Goal: Browse casually

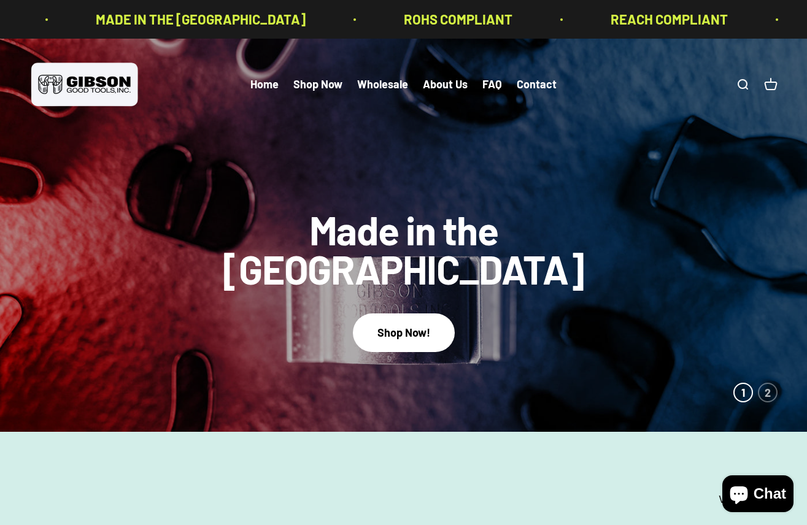
click at [77, 73] on img at bounding box center [84, 85] width 110 height 50
click at [81, 81] on img at bounding box center [84, 85] width 110 height 50
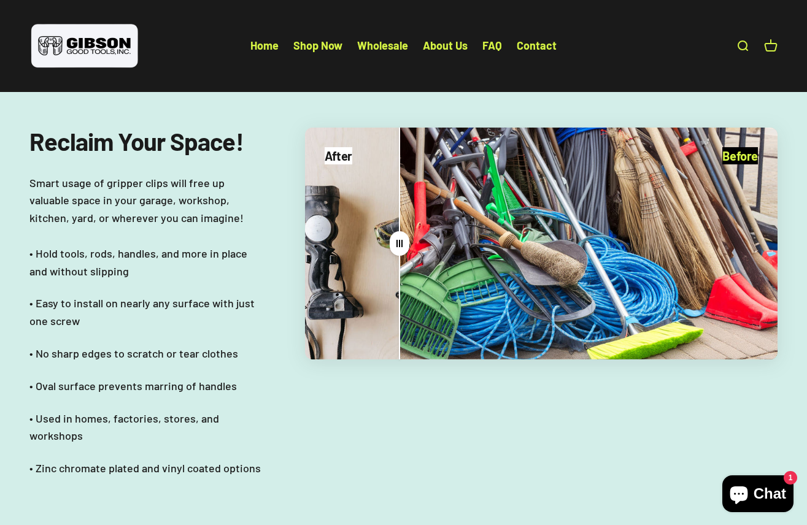
scroll to position [2519, 0]
click at [346, 236] on div "Drag" at bounding box center [541, 243] width 472 height 232
click at [319, 228] on div "Drag" at bounding box center [541, 243] width 472 height 232
click at [393, 243] on icon at bounding box center [400, 243] width 20 height 25
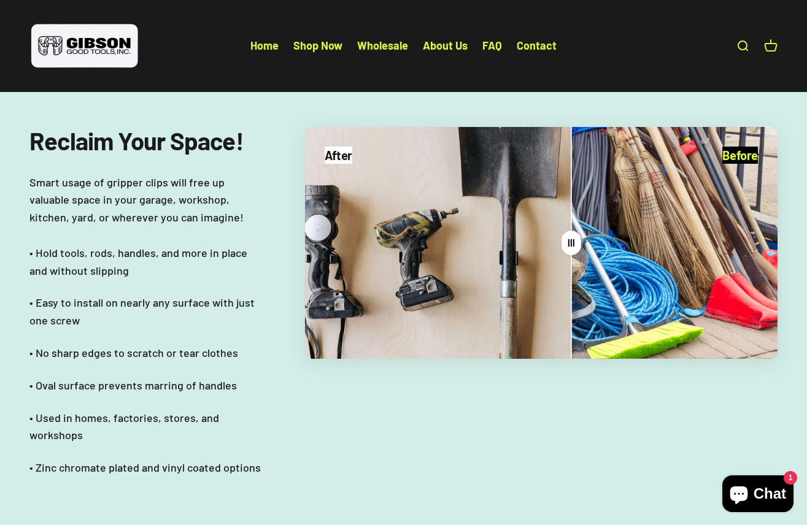
drag, startPoint x: 399, startPoint y: 245, endPoint x: 538, endPoint y: 264, distance: 140.7
click at [559, 264] on split-cursor "Drag" at bounding box center [571, 243] width 25 height 232
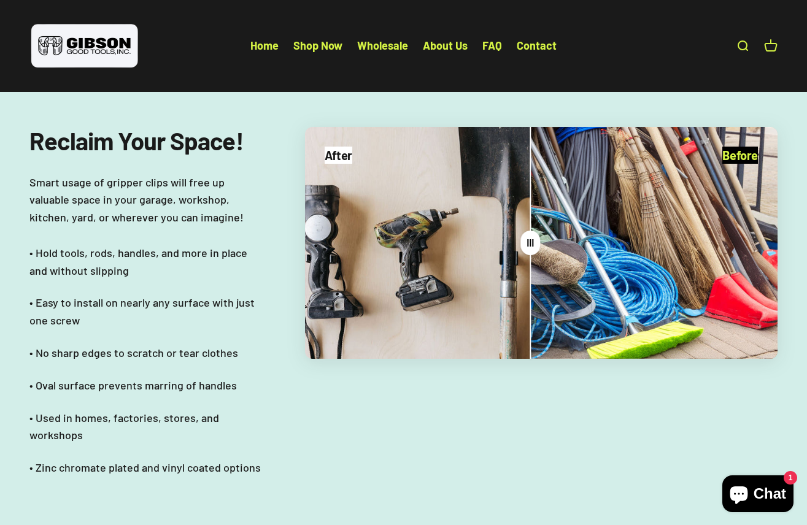
drag, startPoint x: 531, startPoint y: 245, endPoint x: 610, endPoint y: 276, distance: 84.9
click at [542, 276] on split-cursor "Drag" at bounding box center [530, 243] width 25 height 232
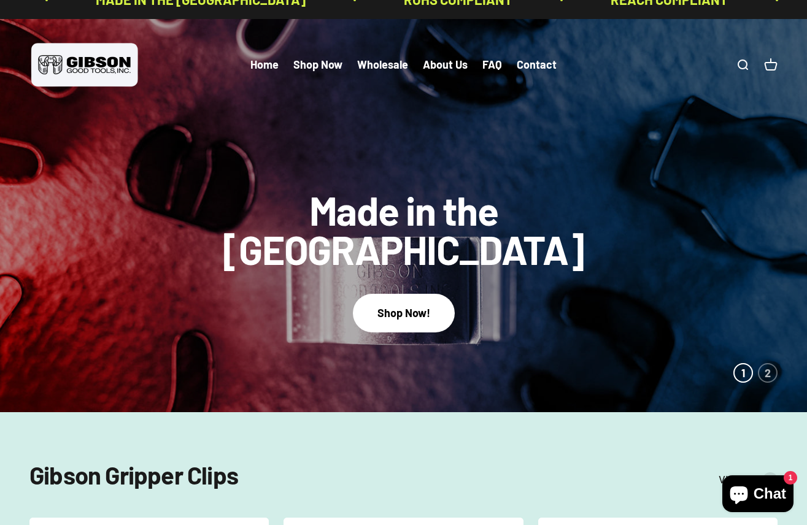
scroll to position [5, 0]
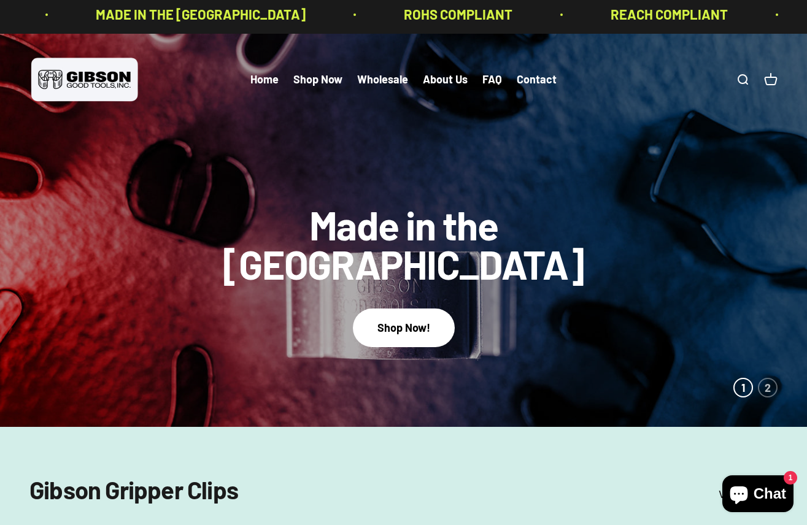
click at [74, 83] on img at bounding box center [84, 80] width 110 height 50
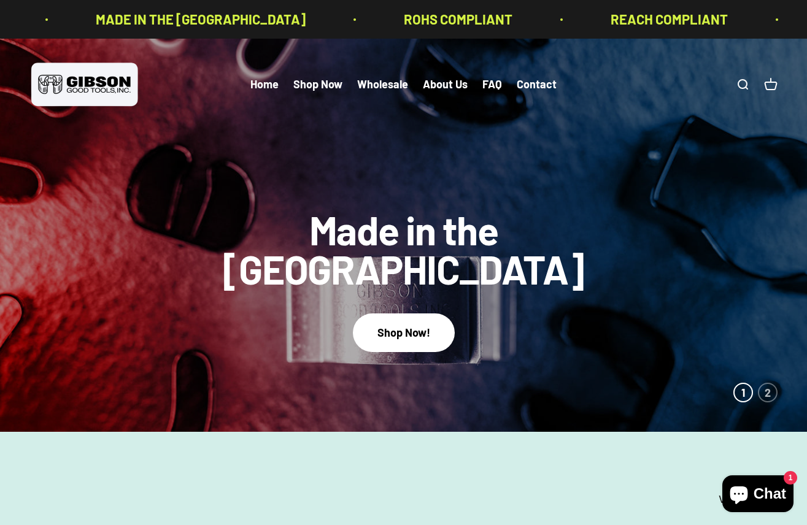
click at [75, 83] on img at bounding box center [84, 85] width 110 height 50
